Goal: Information Seeking & Learning: Find specific fact

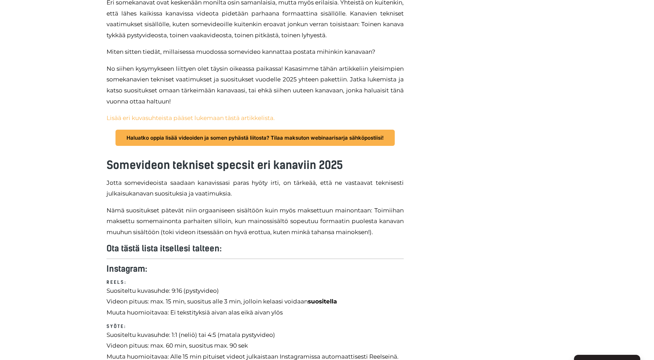
scroll to position [551, 0]
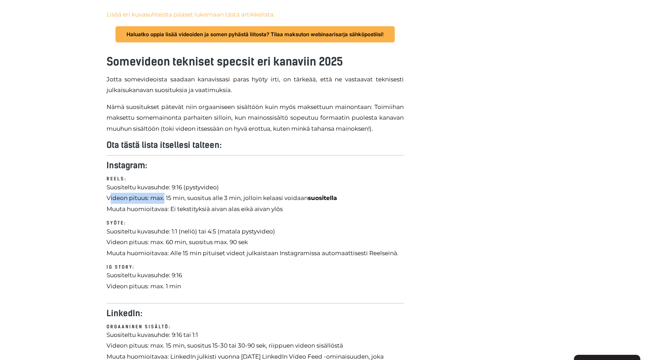
drag, startPoint x: 109, startPoint y: 199, endPoint x: 164, endPoint y: 198, distance: 55.1
click at [164, 198] on p "Suositeltu kuvasuhde: 9:16 (pystyvideo) Videon pituus: [PERSON_NAME]. 15 min, s…" at bounding box center [254, 198] width 297 height 33
drag, startPoint x: 164, startPoint y: 198, endPoint x: 222, endPoint y: 195, distance: 58.0
click at [222, 195] on p "Suositeltu kuvasuhde: 9:16 (pystyvideo) Videon pituus: [PERSON_NAME]. 15 min, s…" at bounding box center [254, 198] width 297 height 33
drag, startPoint x: 194, startPoint y: 198, endPoint x: 250, endPoint y: 198, distance: 56.5
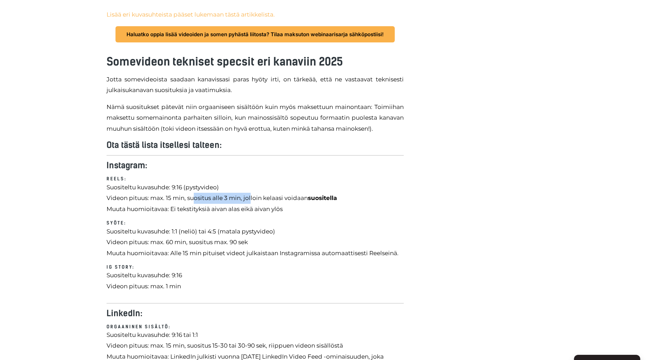
click at [250, 198] on p "Suositeltu kuvasuhde: 9:16 (pystyvideo) Videon pituus: [PERSON_NAME]. 15 min, s…" at bounding box center [254, 198] width 297 height 33
click at [147, 197] on p "Suositeltu kuvasuhde: 9:16 (pystyvideo) Videon pituus: [PERSON_NAME]. 15 min, s…" at bounding box center [254, 198] width 297 height 33
drag, startPoint x: 120, startPoint y: 198, endPoint x: 146, endPoint y: 198, distance: 26.2
click at [146, 198] on p "Suositeltu kuvasuhde: 9:16 (pystyvideo) Videon pituus: [PERSON_NAME]. 15 min, s…" at bounding box center [254, 198] width 297 height 33
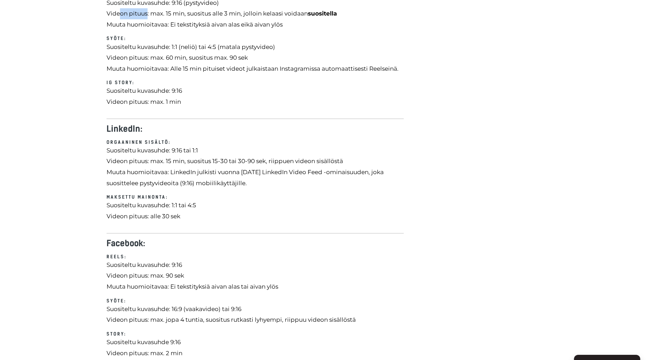
scroll to position [758, 0]
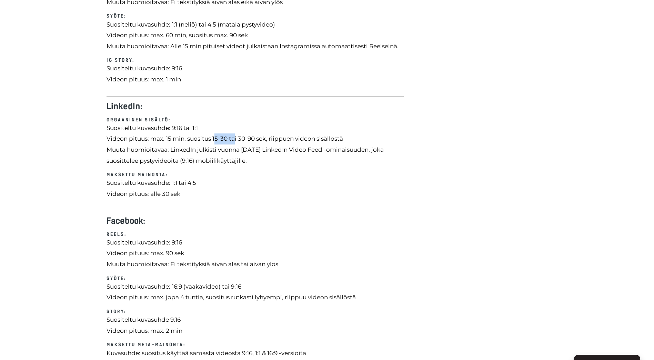
drag, startPoint x: 216, startPoint y: 135, endPoint x: 233, endPoint y: 134, distance: 17.2
click at [233, 134] on p "Suositeltu kuvasuhde: 9:16 tai 1:1 Videon pituus: max. 15 min, suositus 15-30 t…" at bounding box center [254, 144] width 297 height 43
drag, startPoint x: 233, startPoint y: 134, endPoint x: 211, endPoint y: 136, distance: 22.5
click at [211, 136] on p "Suositeltu kuvasuhde: 9:16 tai 1:1 Videon pituus: max. 15 min, suositus 15-30 t…" at bounding box center [254, 144] width 297 height 43
drag, startPoint x: 193, startPoint y: 138, endPoint x: 214, endPoint y: 135, distance: 21.9
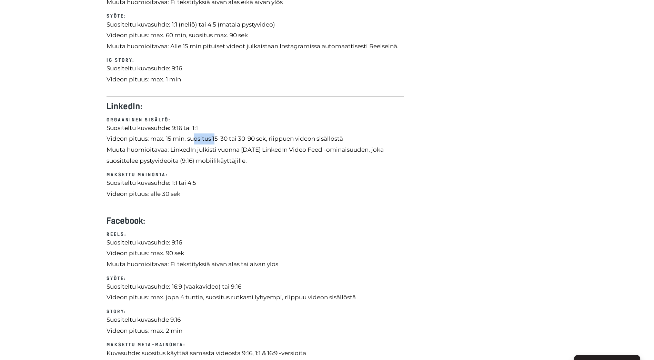
click at [214, 135] on p "Suositeltu kuvasuhde: 9:16 tai 1:1 Videon pituus: max. 15 min, suositus 15-30 t…" at bounding box center [254, 144] width 297 height 43
drag, startPoint x: 214, startPoint y: 135, endPoint x: 224, endPoint y: 159, distance: 25.5
click at [224, 159] on p "Suositeltu kuvasuhde: 9:16 tai 1:1 Videon pituus: max. 15 min, suositus 15-30 t…" at bounding box center [254, 144] width 297 height 43
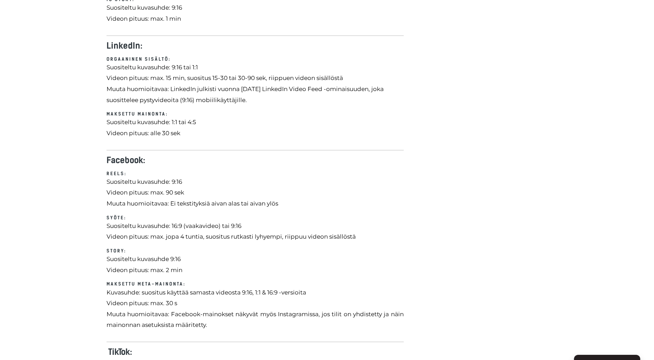
scroll to position [827, 0]
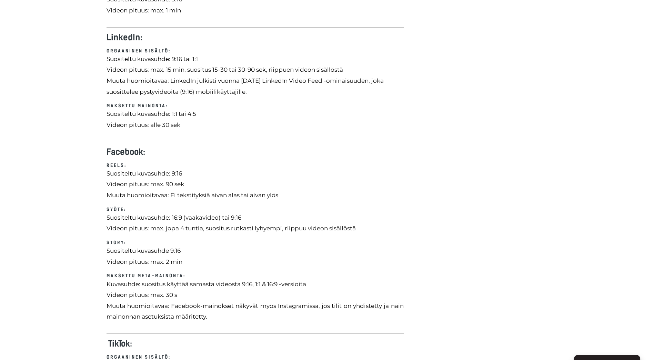
click at [175, 229] on p "Suositeltu kuvasuhde: 16:9 (vaakavideo) tai 9:16 Videon pituus: max. jopa 4 tun…" at bounding box center [254, 223] width 297 height 22
drag, startPoint x: 170, startPoint y: 226, endPoint x: 210, endPoint y: 225, distance: 40.7
click at [210, 225] on p "Suositeltu kuvasuhde: 16:9 (vaakavideo) tai 9:16 Videon pituus: max. jopa 4 tun…" at bounding box center [254, 223] width 297 height 22
drag, startPoint x: 210, startPoint y: 225, endPoint x: 240, endPoint y: 252, distance: 39.8
click at [240, 252] on p "Suositeltu kuvasuhde 9:16 Videon pituus: max. 2 min" at bounding box center [254, 256] width 297 height 22
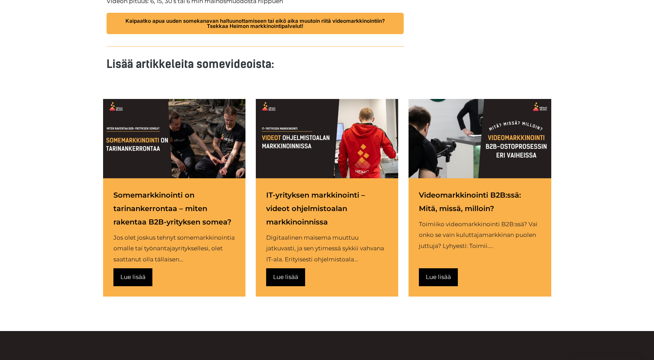
scroll to position [1482, 0]
